Goal: Task Accomplishment & Management: Manage account settings

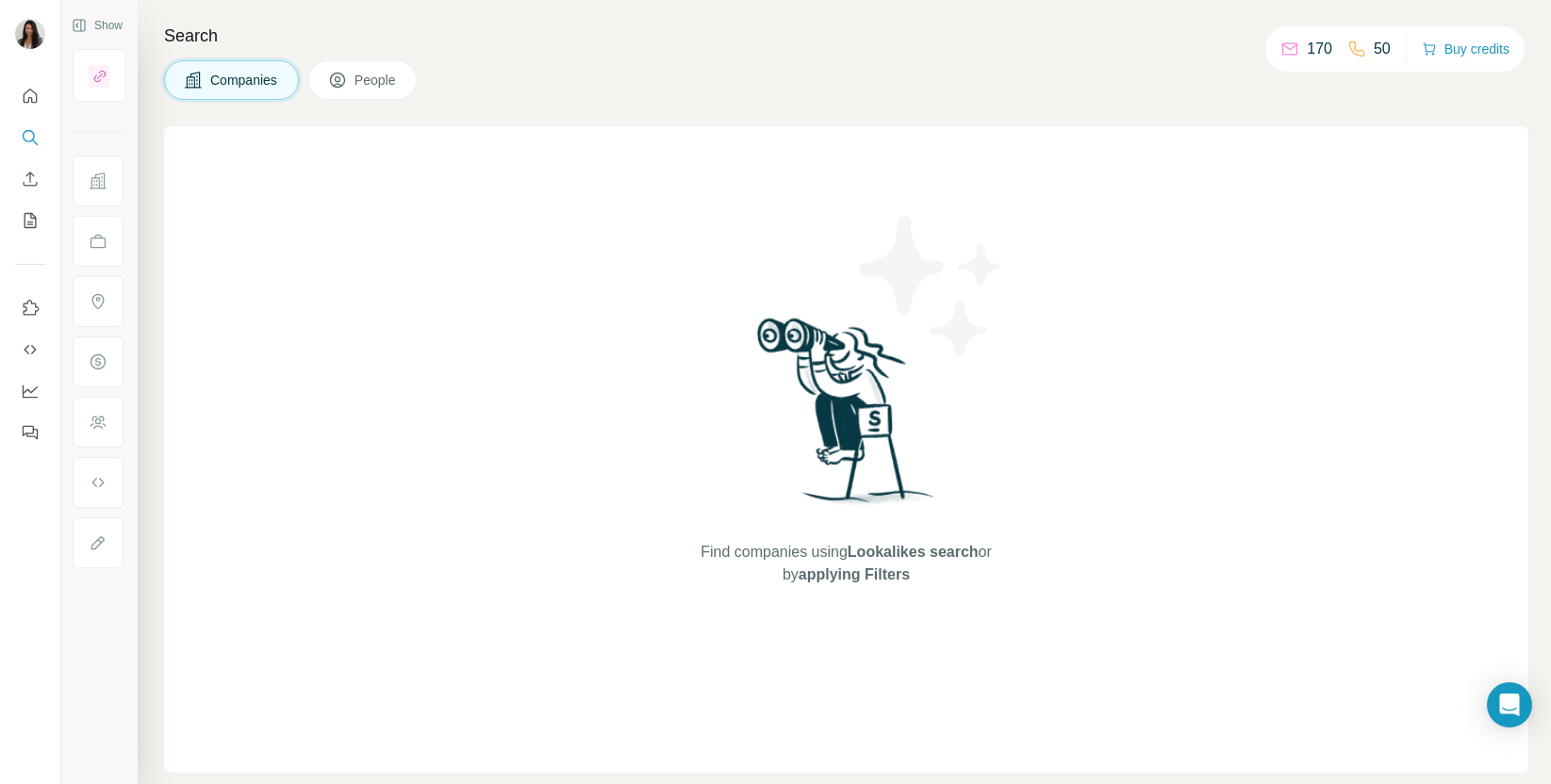
click at [242, 81] on span "Companies" at bounding box center [244, 80] width 69 height 19
click at [380, 73] on span "People" at bounding box center [375, 80] width 43 height 19
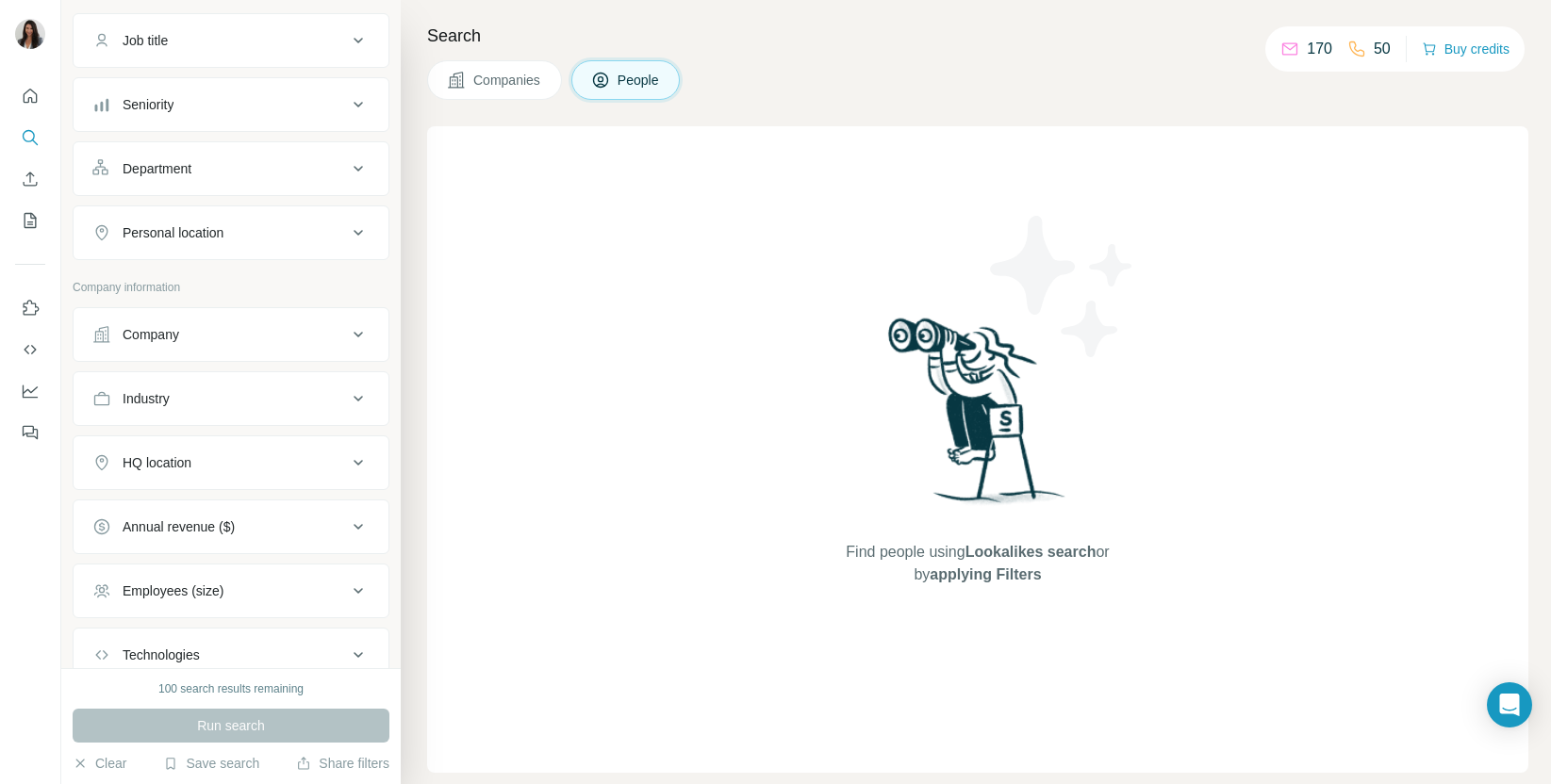
scroll to position [268, 0]
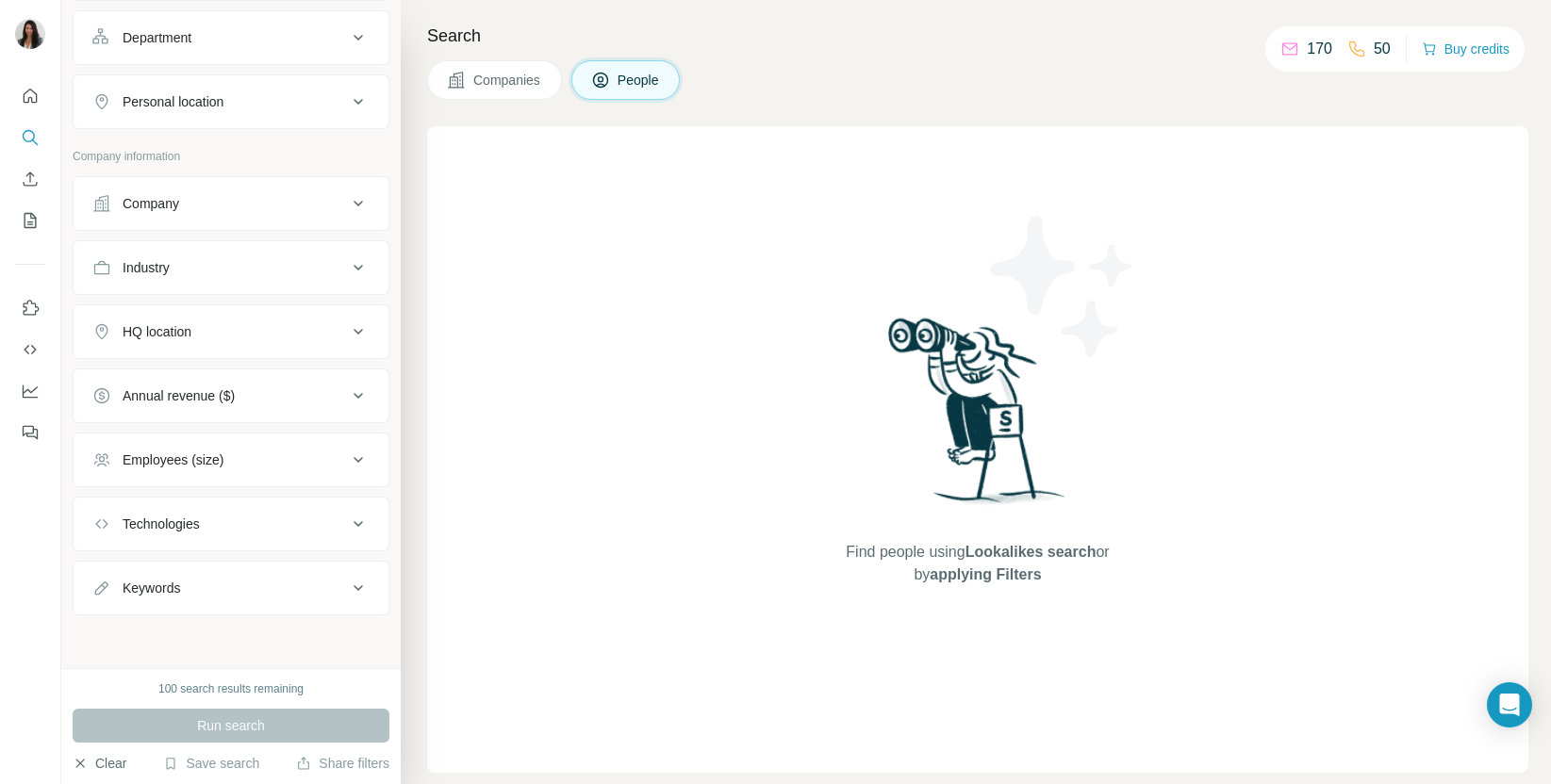
click at [113, 762] on button "Clear" at bounding box center [99, 764] width 54 height 19
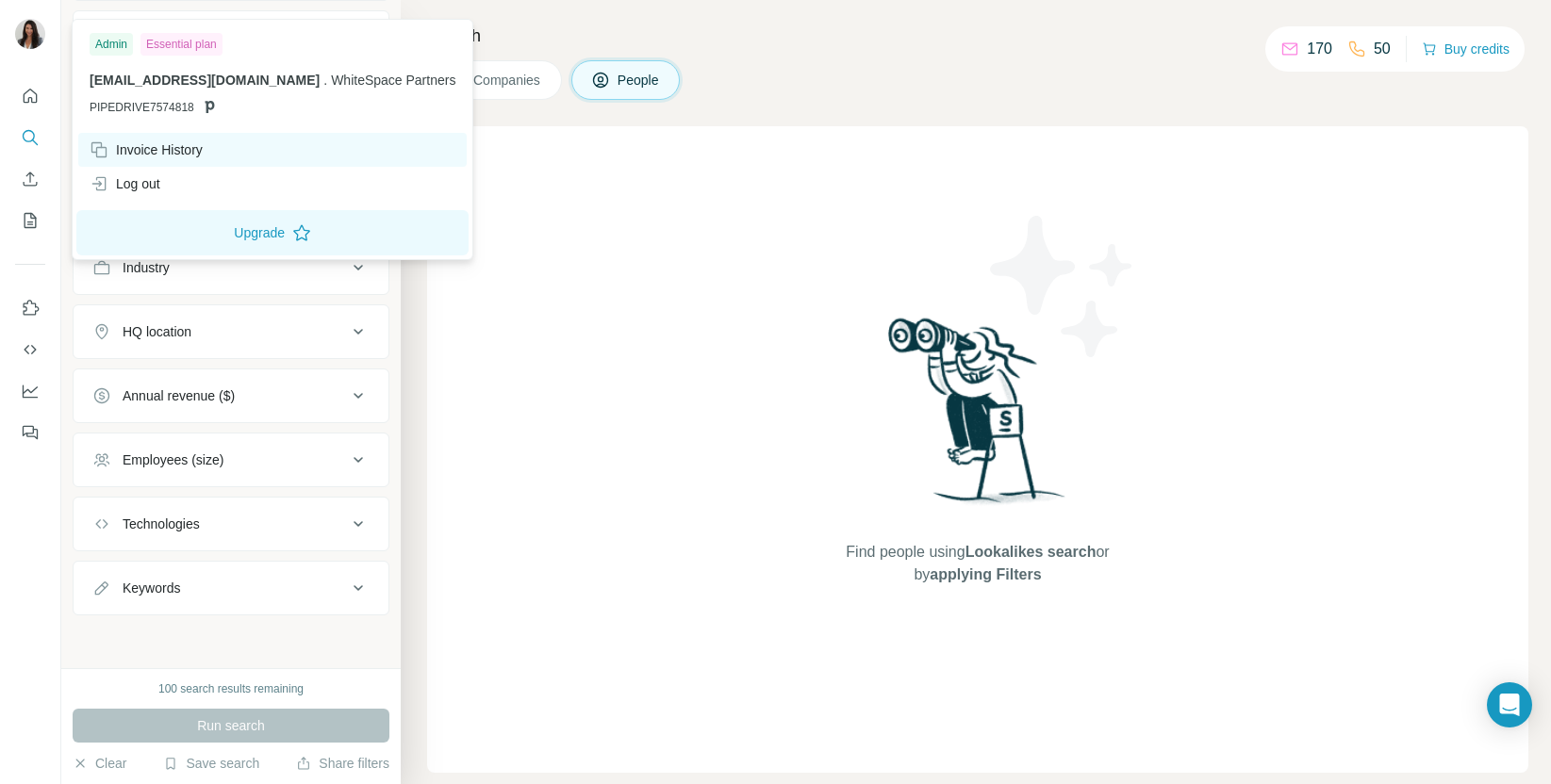
click at [186, 144] on div "Invoice History" at bounding box center [146, 150] width 114 height 19
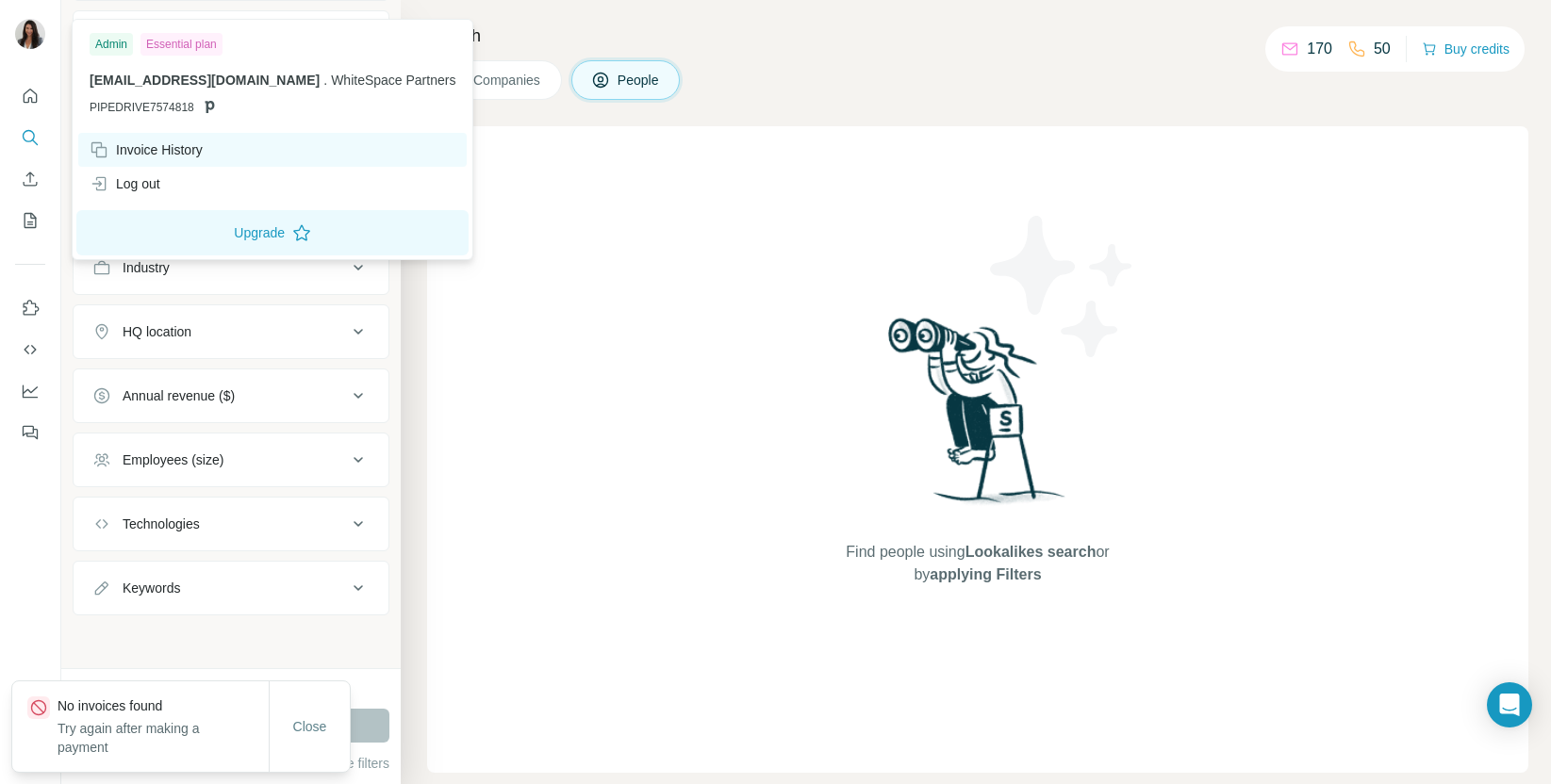
click at [238, 148] on div "Invoice History" at bounding box center [272, 149] width 389 height 34
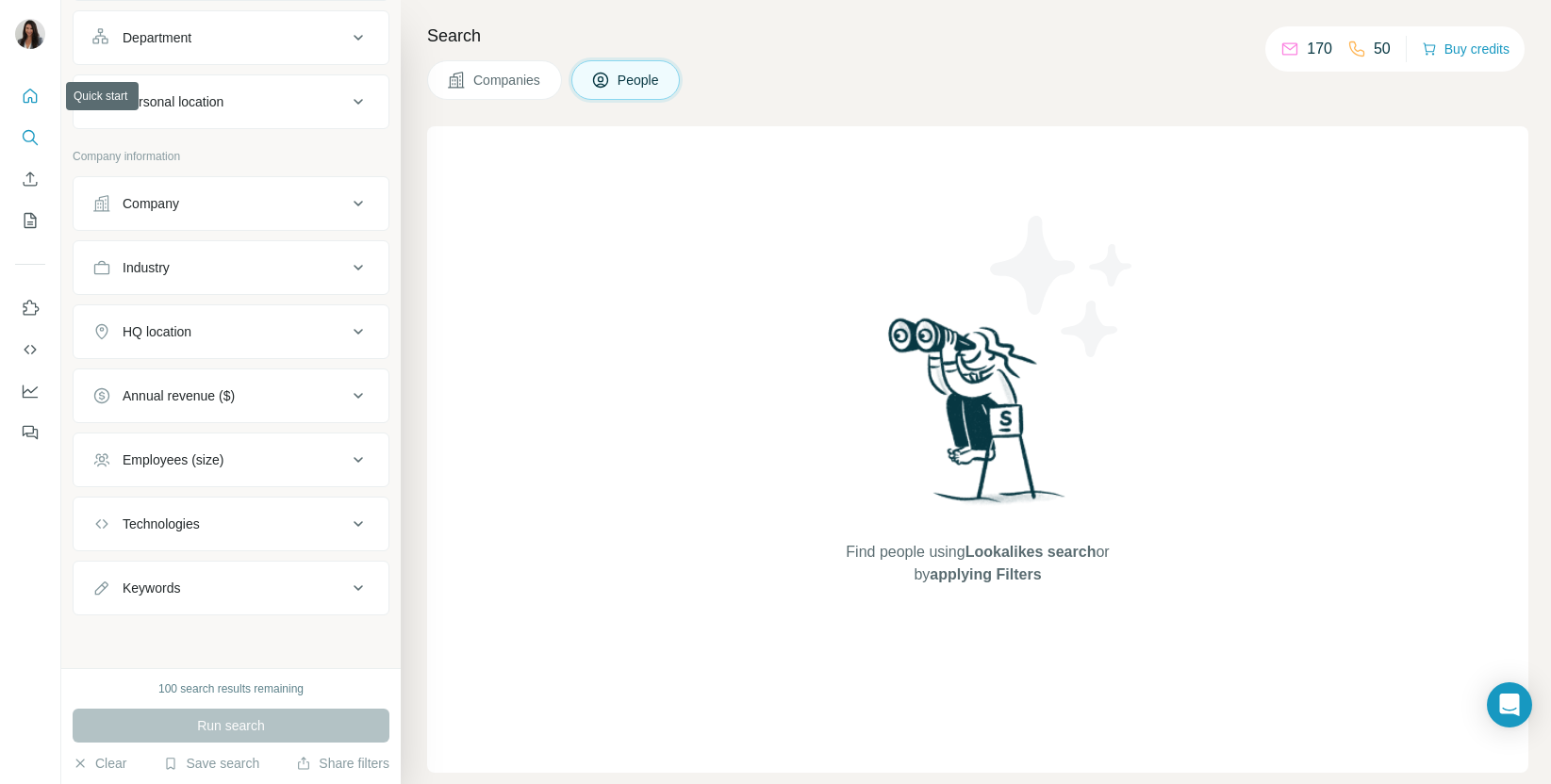
click at [23, 96] on icon "Quick start" at bounding box center [30, 95] width 14 height 14
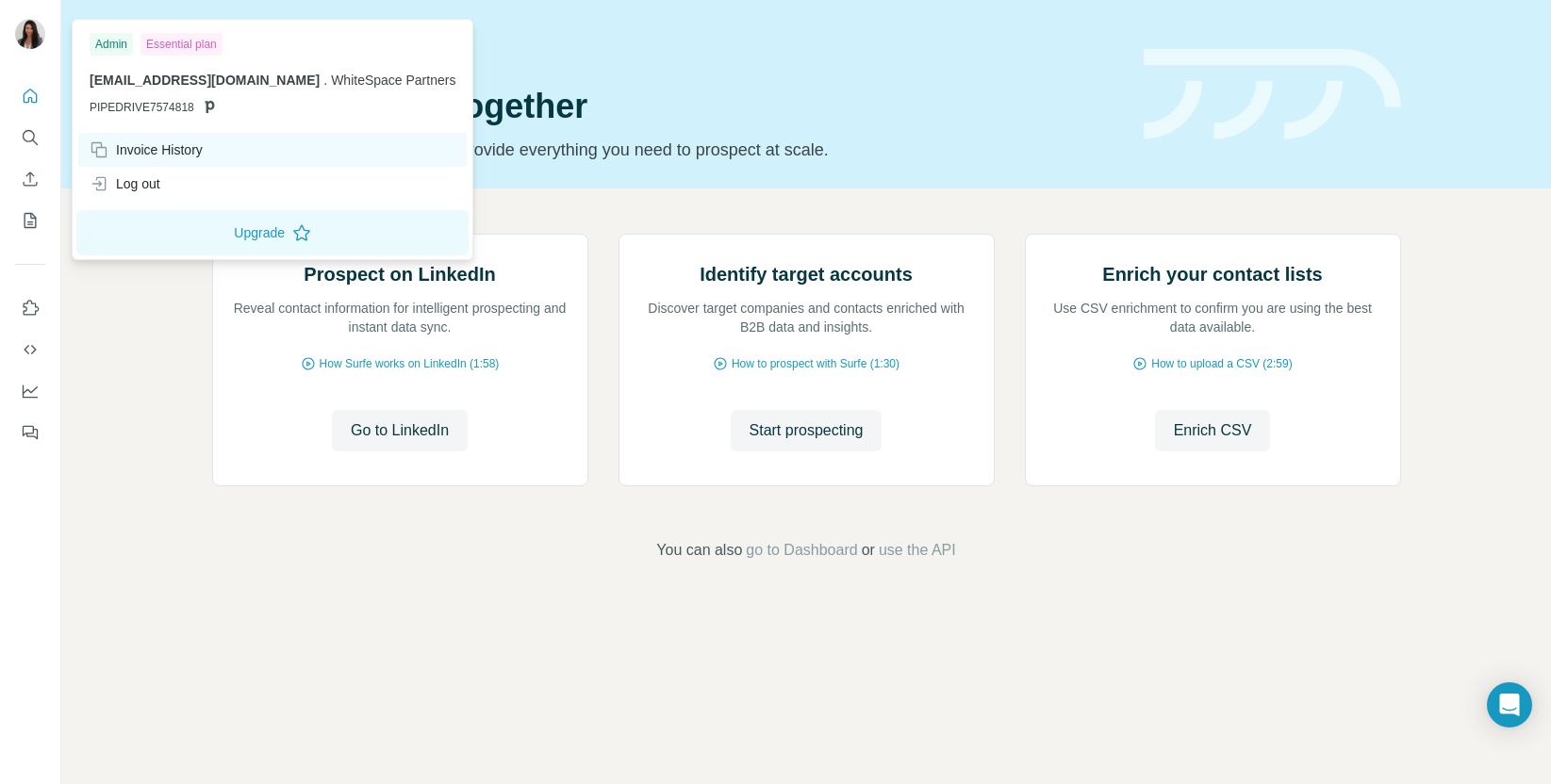
click at [200, 148] on div "Invoice History" at bounding box center [146, 150] width 114 height 19
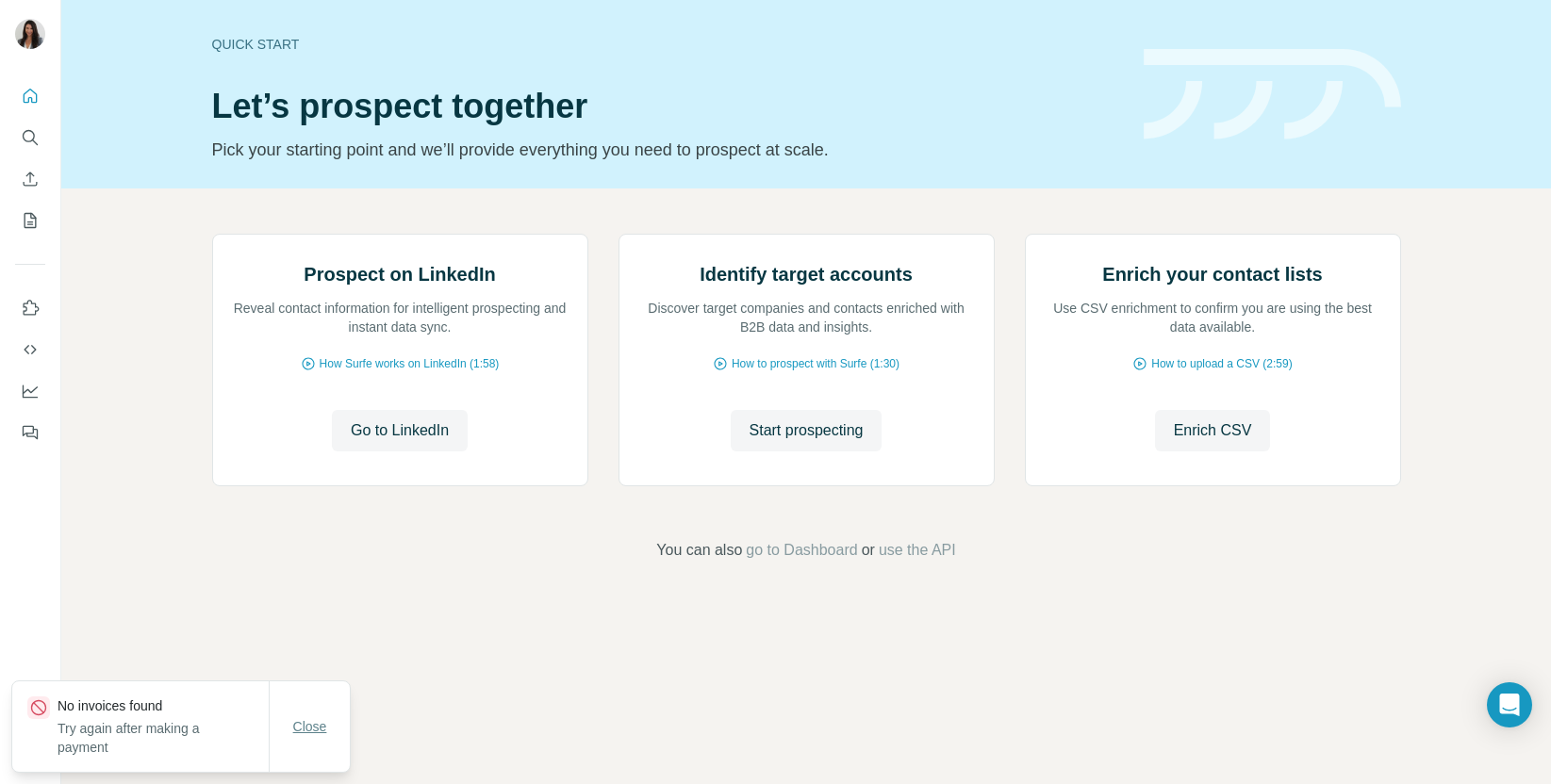
click at [311, 725] on span "Close" at bounding box center [310, 727] width 34 height 19
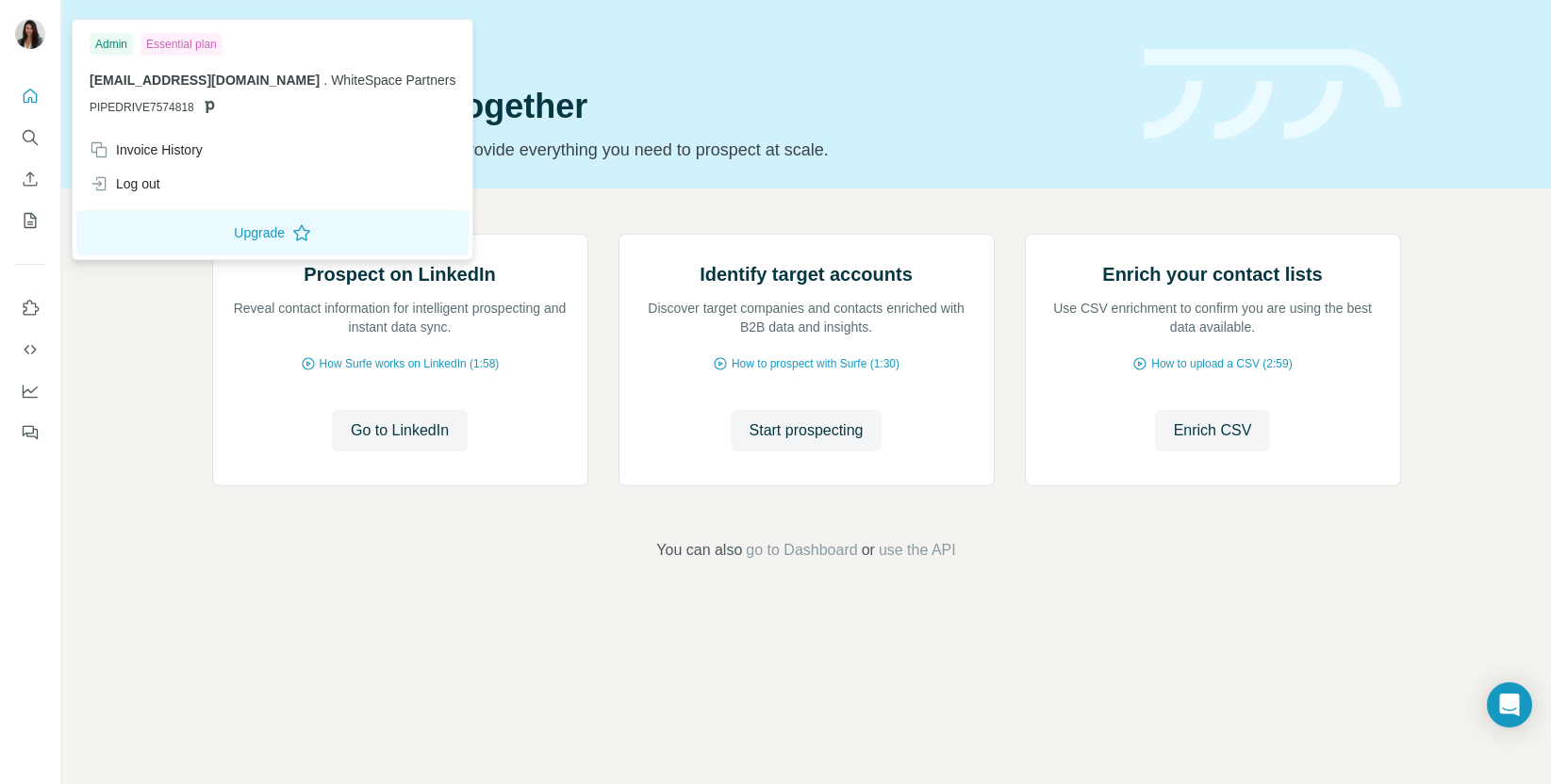
click at [25, 40] on img at bounding box center [30, 34] width 30 height 30
click at [33, 91] on icon "Quick start" at bounding box center [30, 95] width 14 height 14
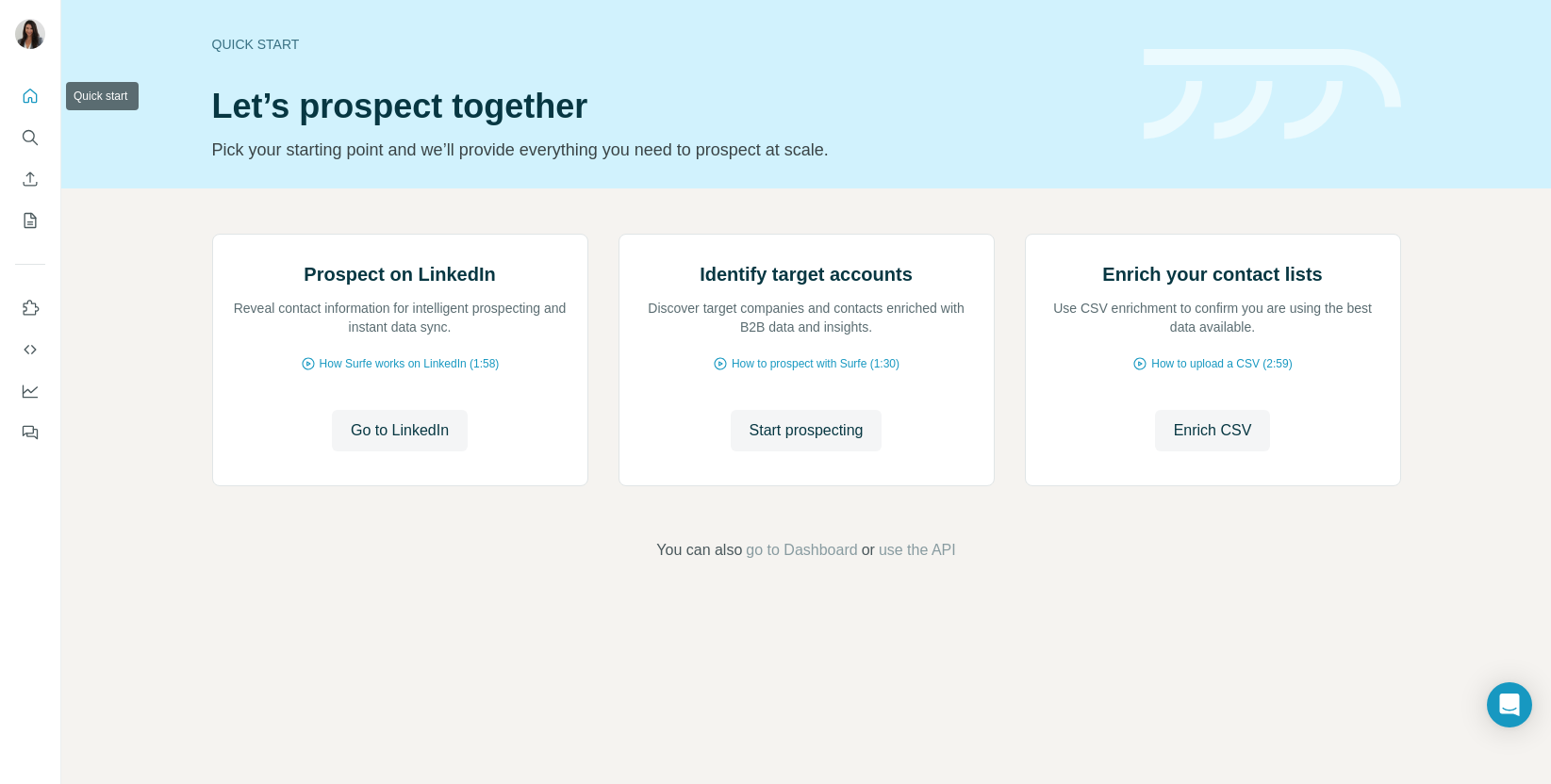
click at [33, 91] on icon "Quick start" at bounding box center [30, 95] width 14 height 14
click at [819, 562] on span "go to Dashboard" at bounding box center [801, 550] width 112 height 23
